Goal: Task Accomplishment & Management: Manage account settings

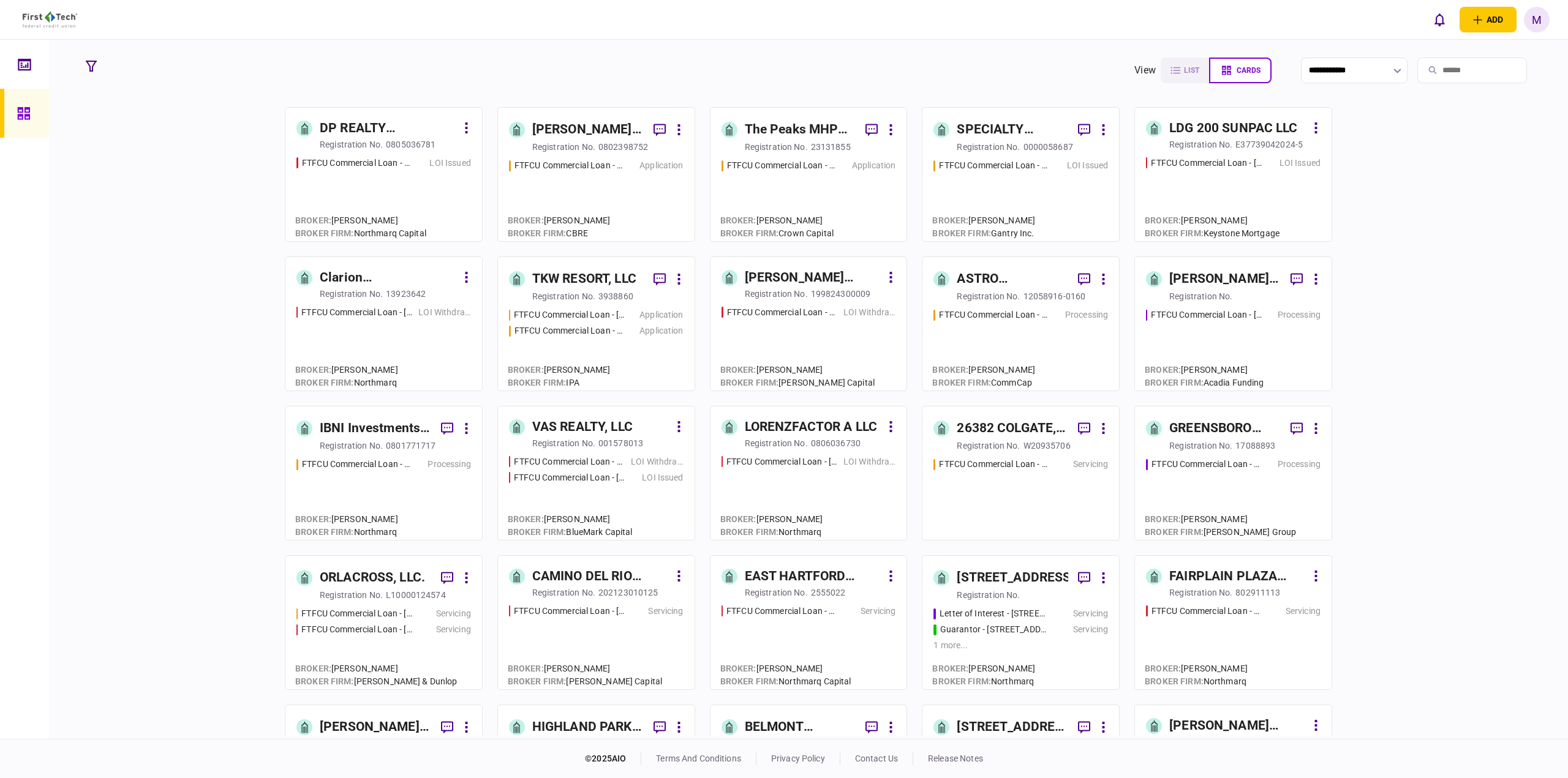
click at [1442, 72] on input "search" at bounding box center [1472, 70] width 109 height 26
click at [29, 60] on icon at bounding box center [24, 64] width 12 height 11
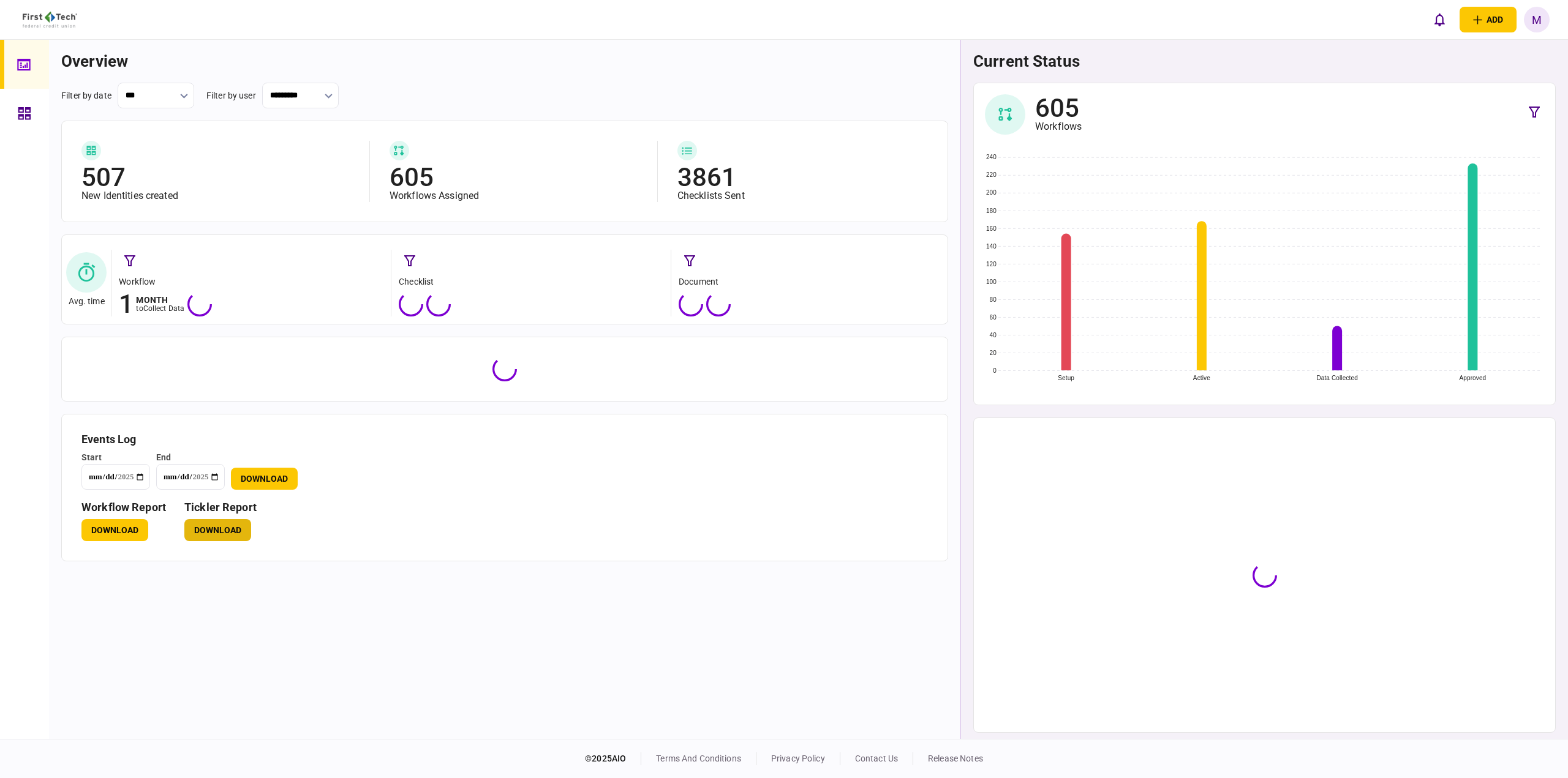
click at [212, 532] on button "Download" at bounding box center [218, 530] width 67 height 22
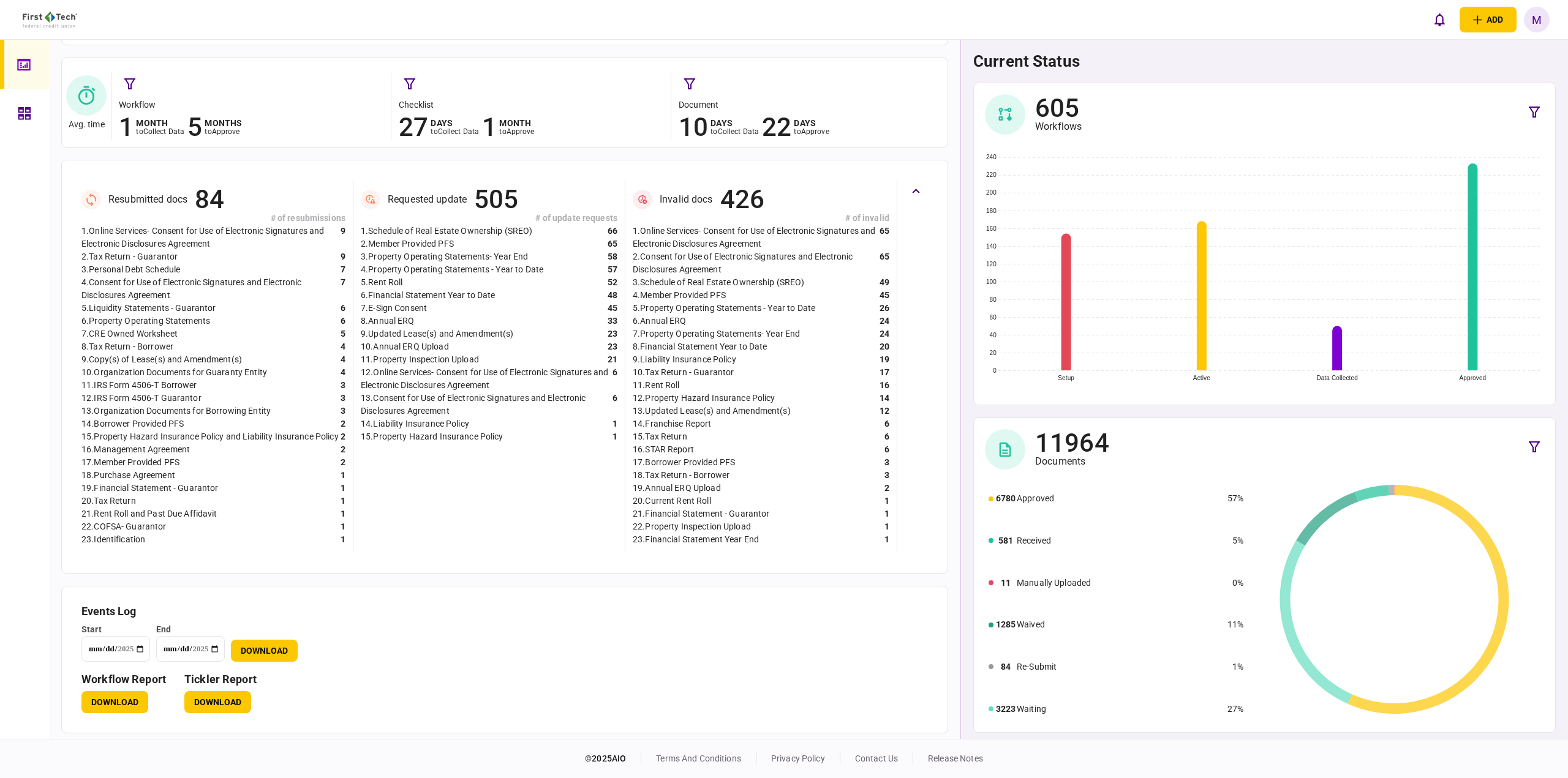
scroll to position [194, 0]
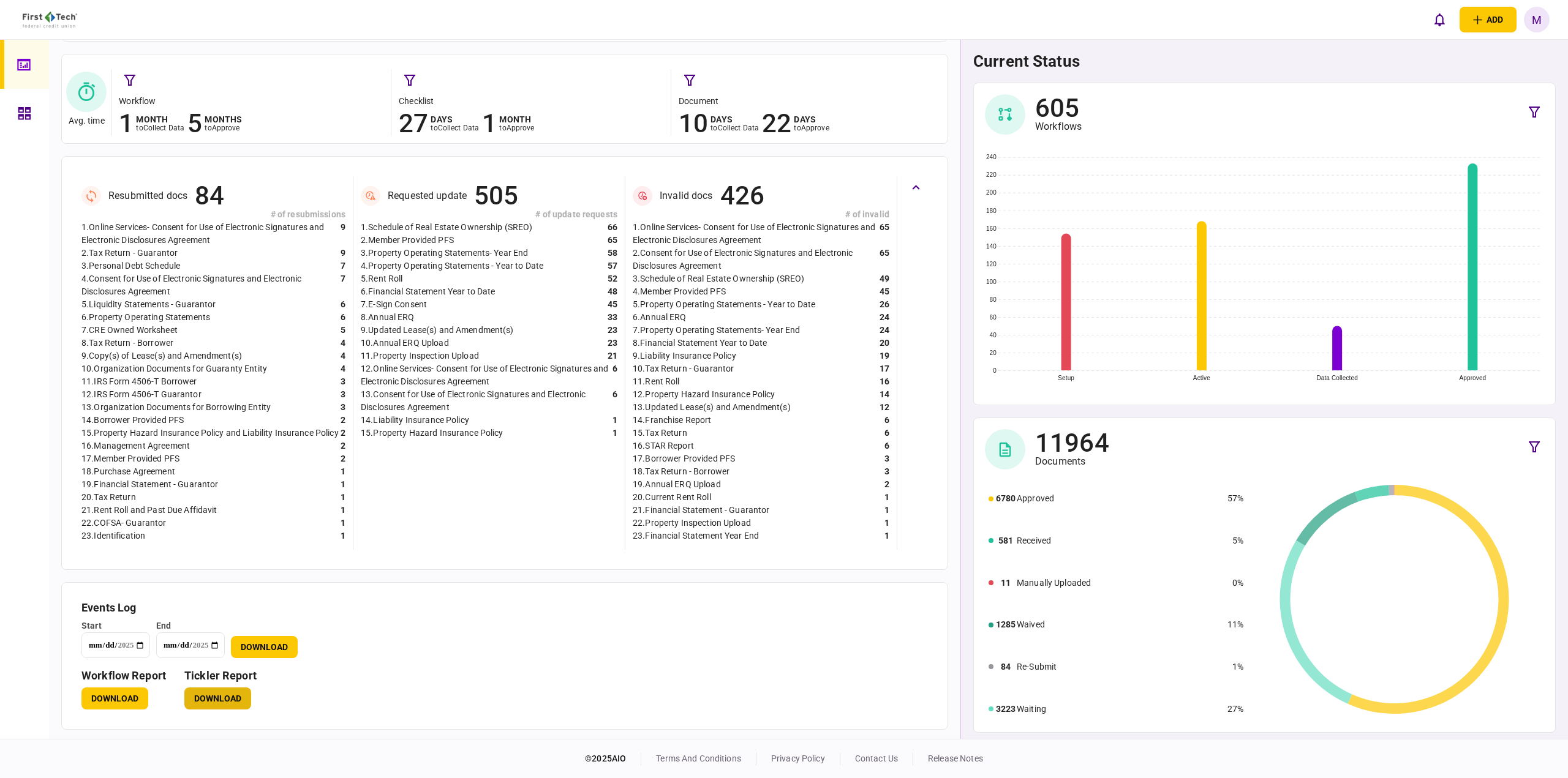
click at [203, 698] on button "Download" at bounding box center [218, 698] width 67 height 22
click at [22, 113] on icon at bounding box center [25, 113] width 13 height 14
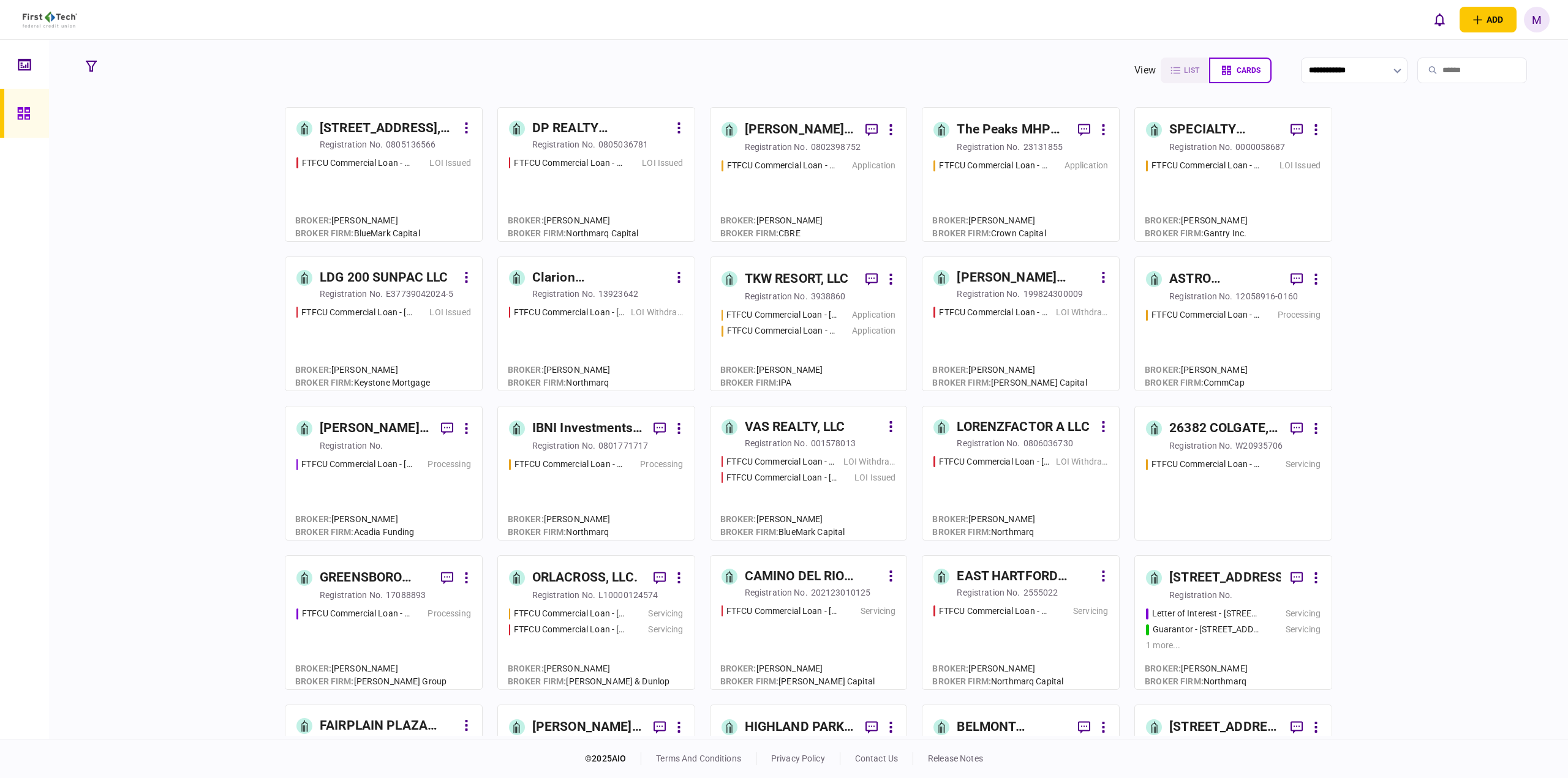
click at [1454, 79] on input "search" at bounding box center [1472, 70] width 109 height 26
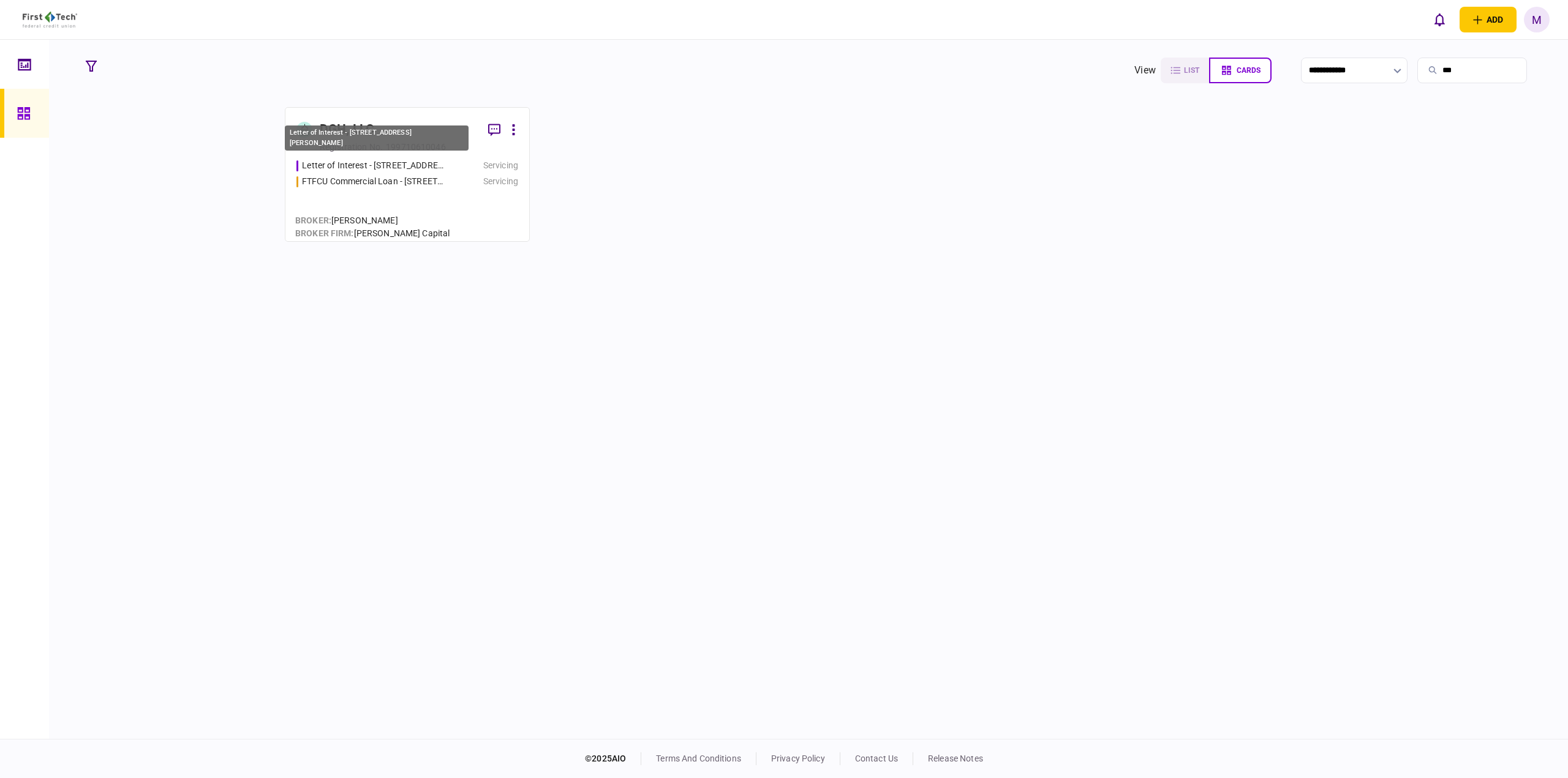
type input "***"
click at [440, 164] on div "Letter of Interest - [STREET_ADDRESS][PERSON_NAME]" at bounding box center [374, 165] width 144 height 12
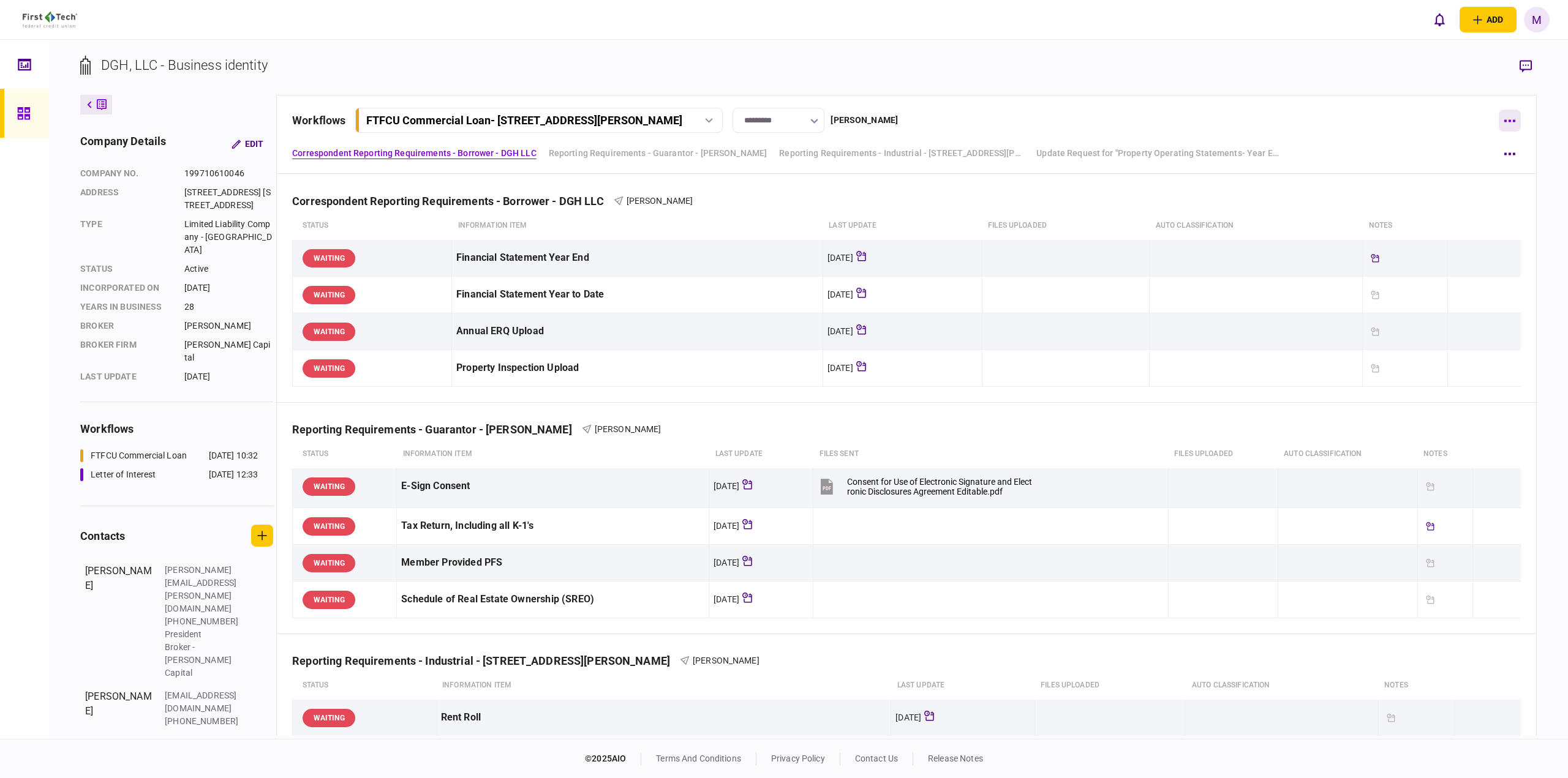
click at [1507, 118] on button "button" at bounding box center [1510, 120] width 22 height 22
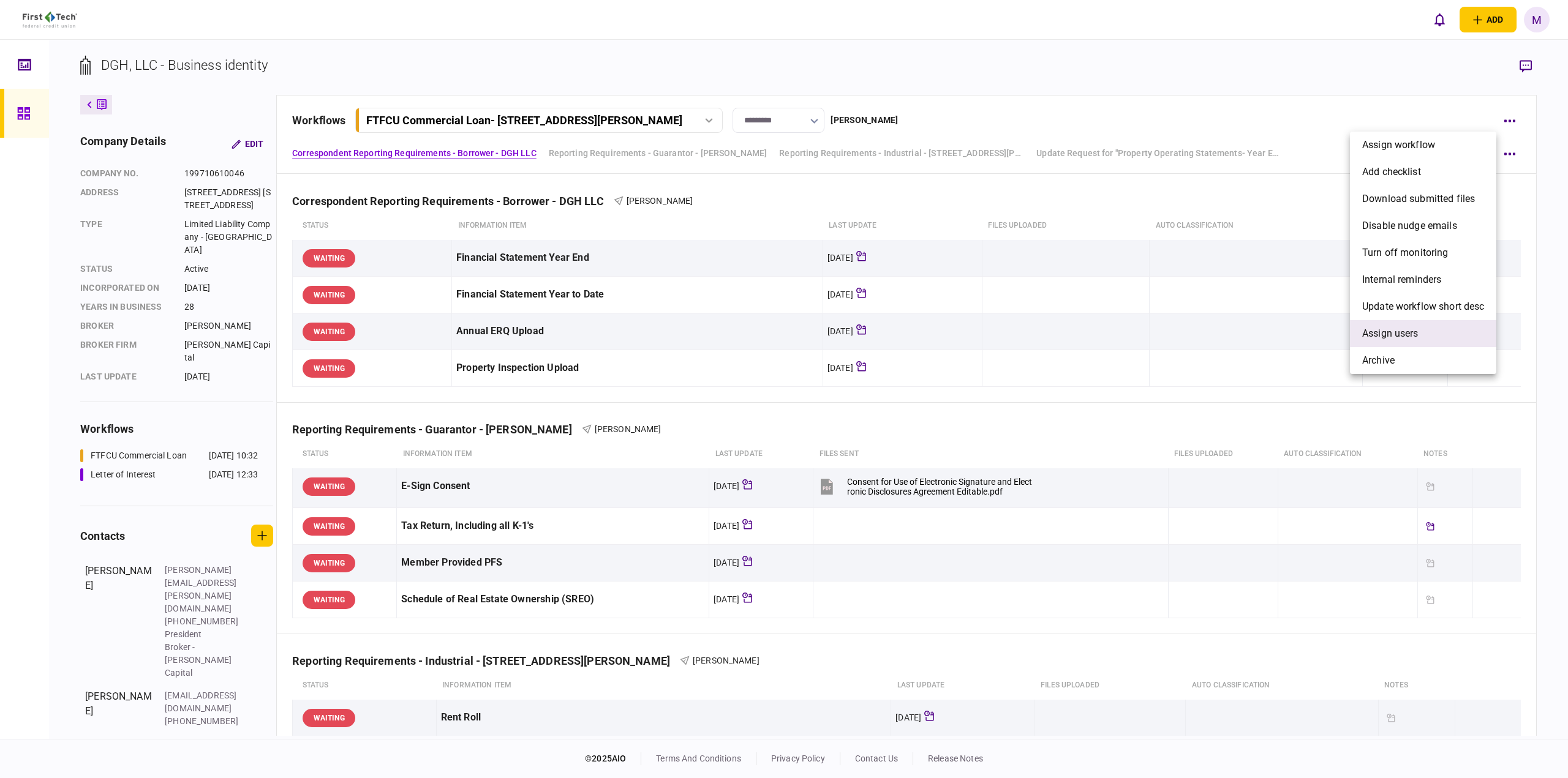
click at [1405, 327] on span "Assign users" at bounding box center [1390, 333] width 57 height 14
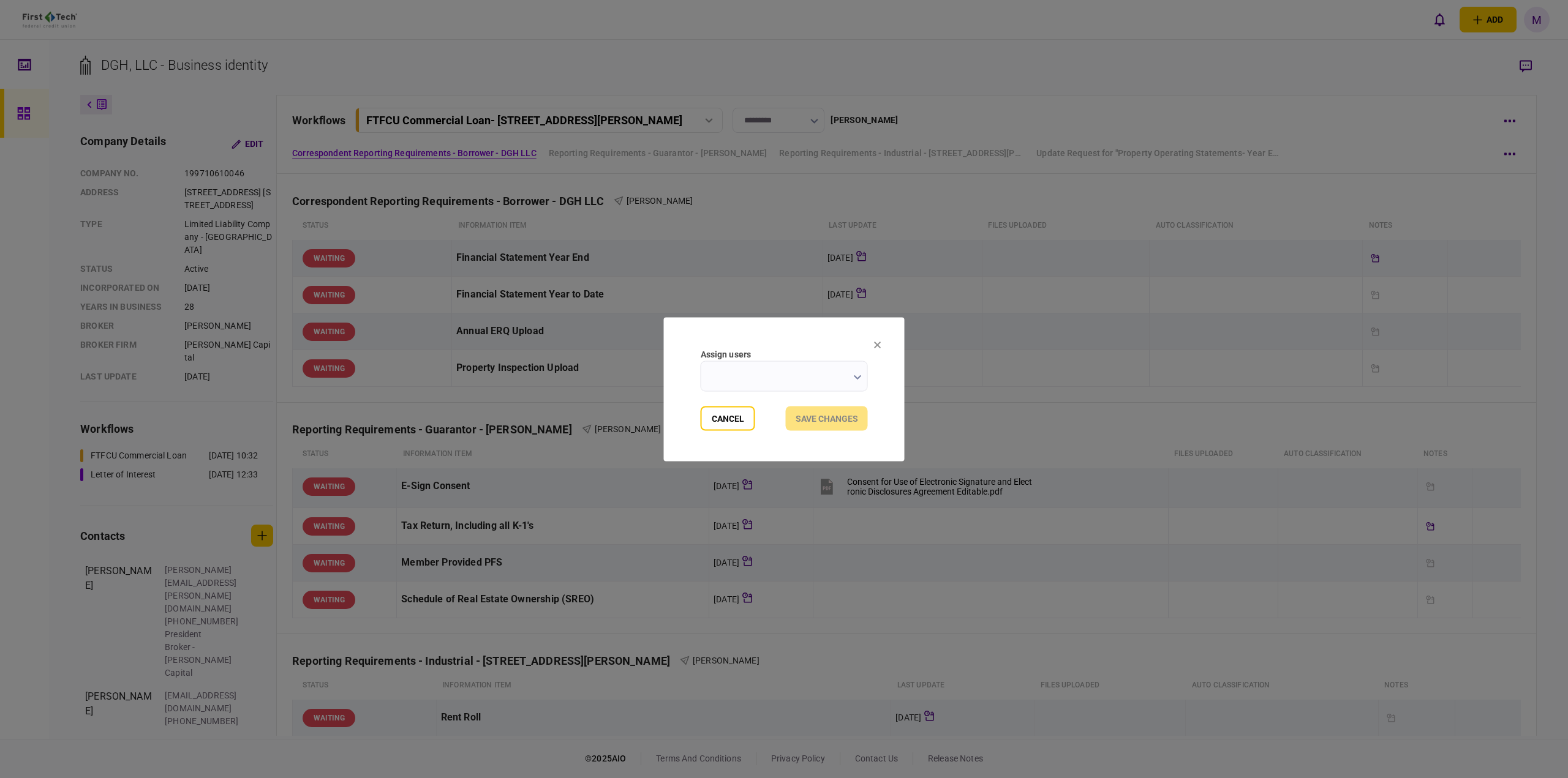
click at [816, 383] on input "Assign users" at bounding box center [784, 376] width 167 height 31
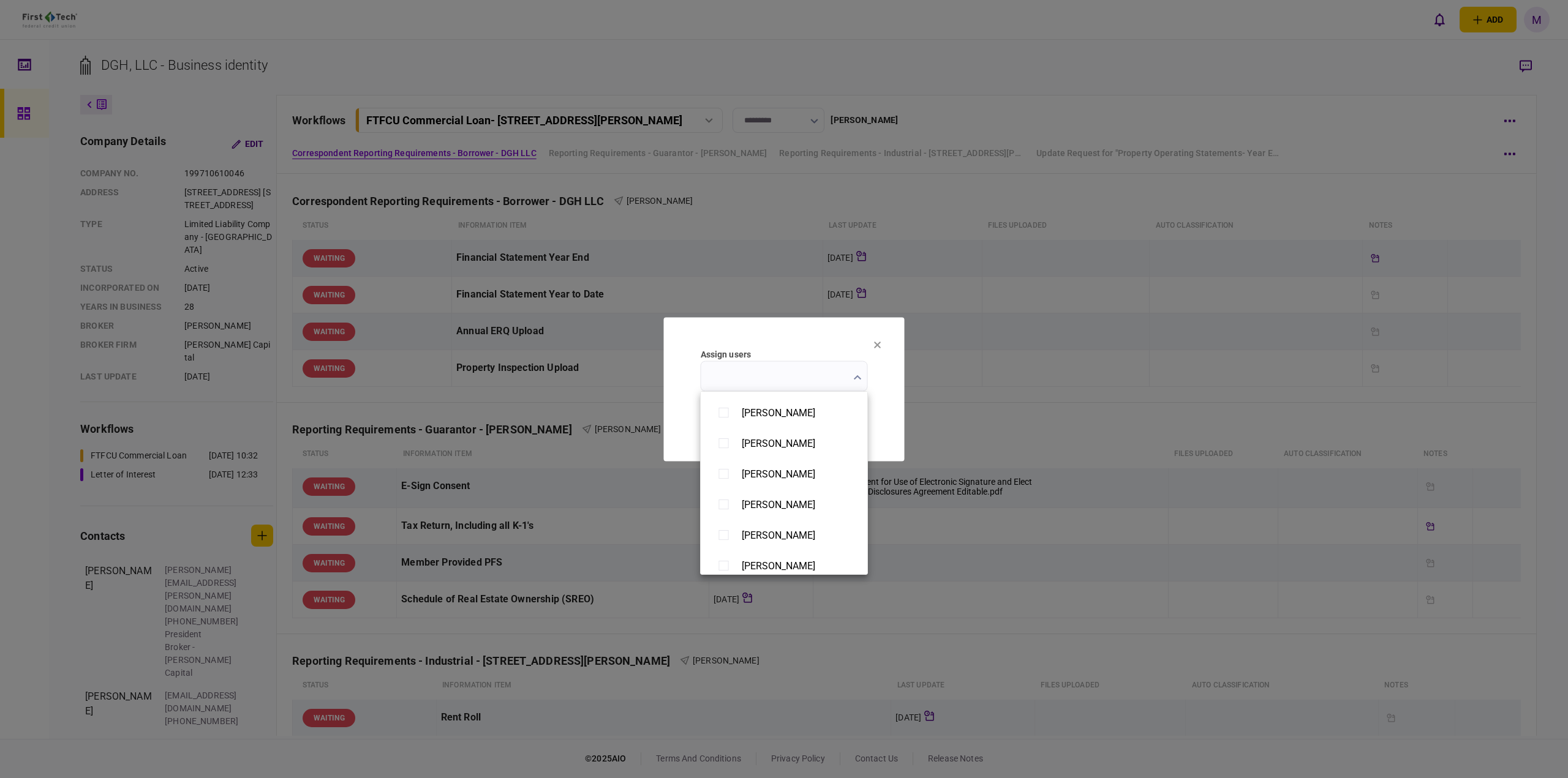
scroll to position [859, 0]
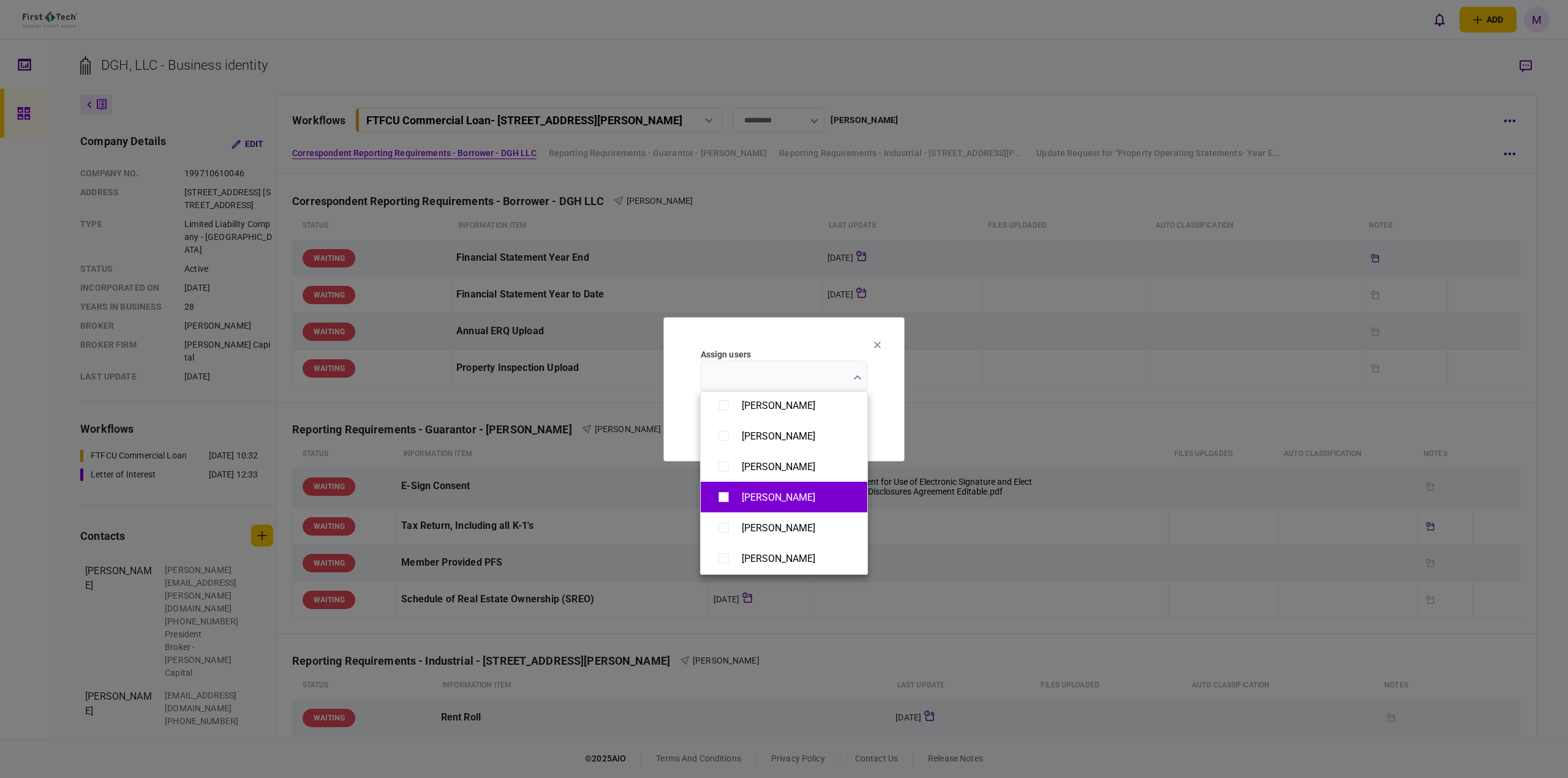
click at [765, 497] on div "[PERSON_NAME]" at bounding box center [778, 497] width 74 height 11
type input "**********"
click at [878, 397] on div at bounding box center [784, 389] width 1568 height 778
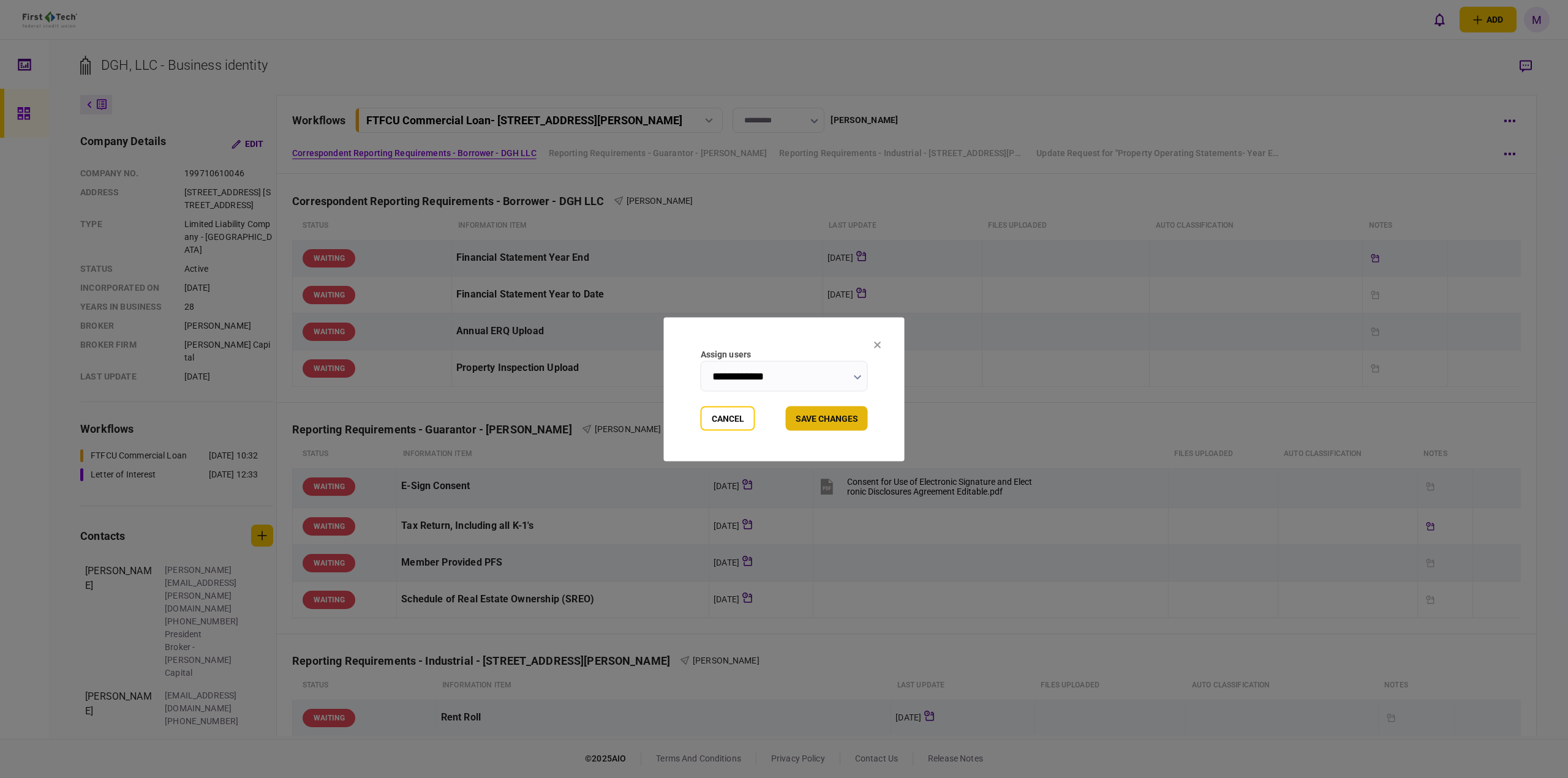
click at [820, 420] on button "Save changes" at bounding box center [827, 419] width 82 height 25
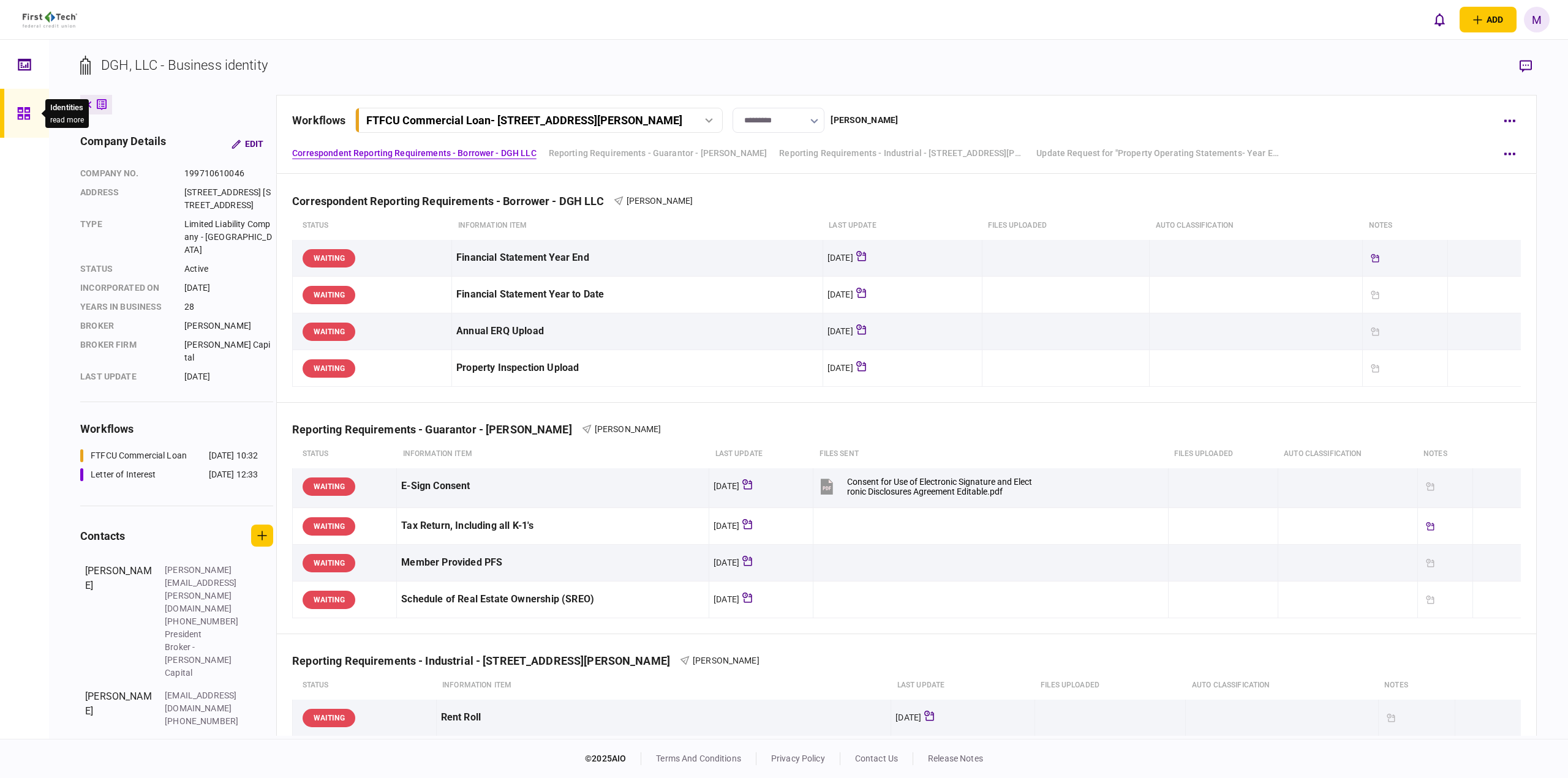
click at [25, 116] on icon at bounding box center [23, 113] width 12 height 12
